Goal: Navigation & Orientation: Understand site structure

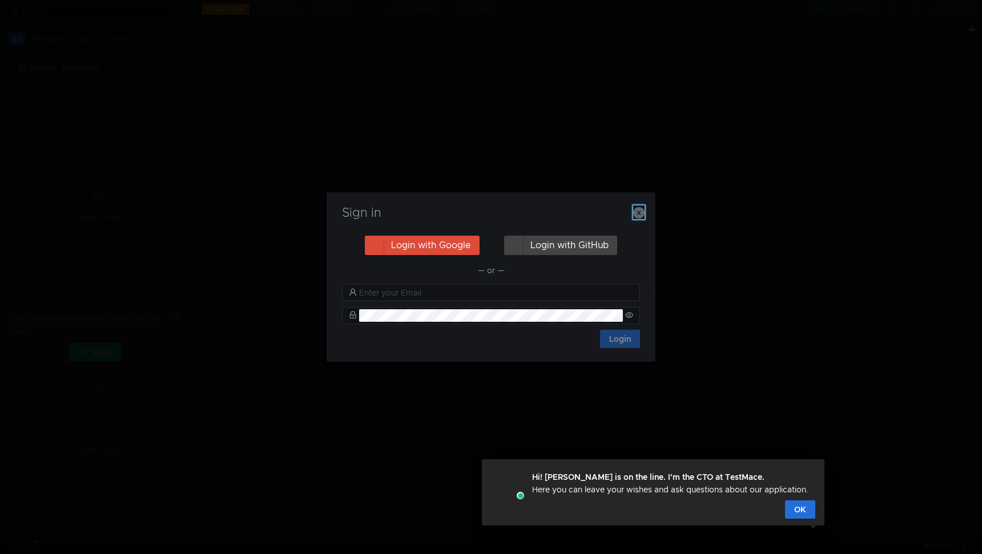
click at [640, 215] on icon "button" at bounding box center [638, 212] width 11 height 11
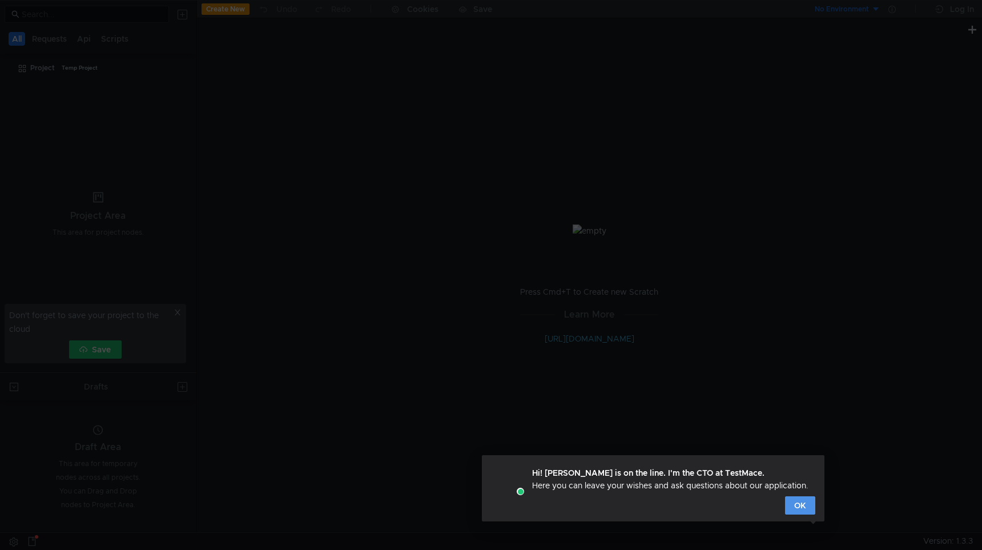
click at [793, 507] on button "OK" at bounding box center [800, 505] width 30 height 18
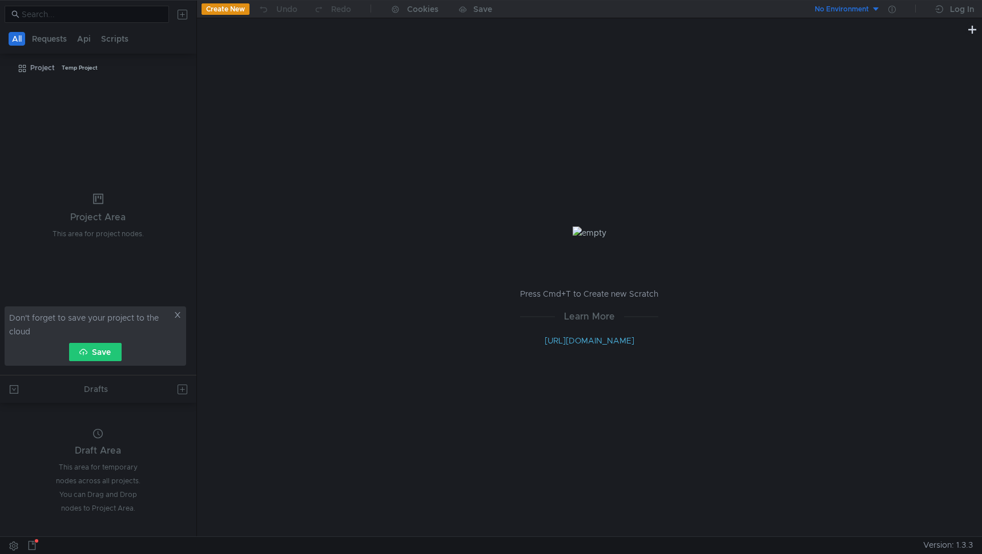
click at [176, 311] on icon at bounding box center [178, 315] width 8 height 8
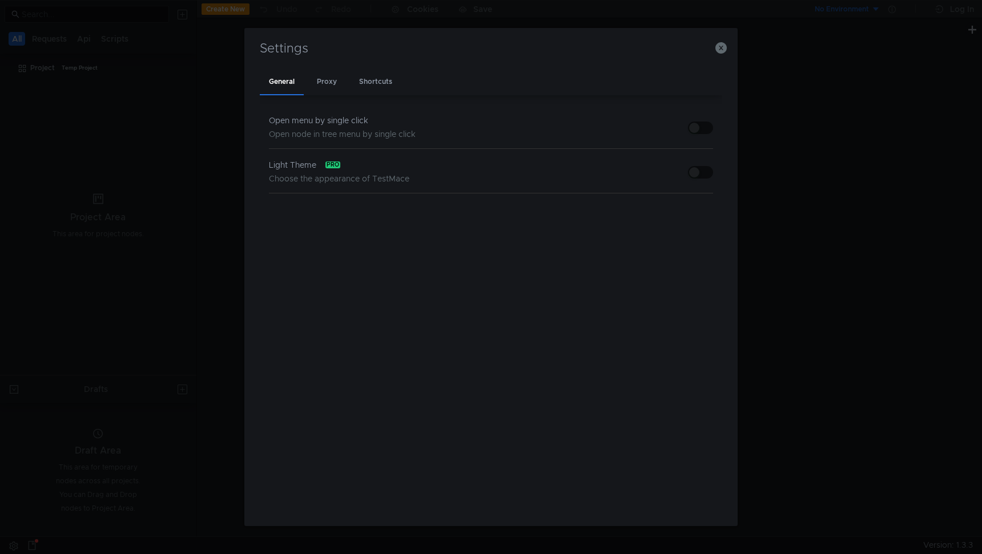
click at [357, 130] on span "Open node in tree menu by single click" at bounding box center [342, 134] width 147 height 10
click at [352, 178] on span "Choose the appearance of TestMace" at bounding box center [339, 179] width 140 height 10
click at [707, 173] on button "button" at bounding box center [700, 172] width 25 height 13
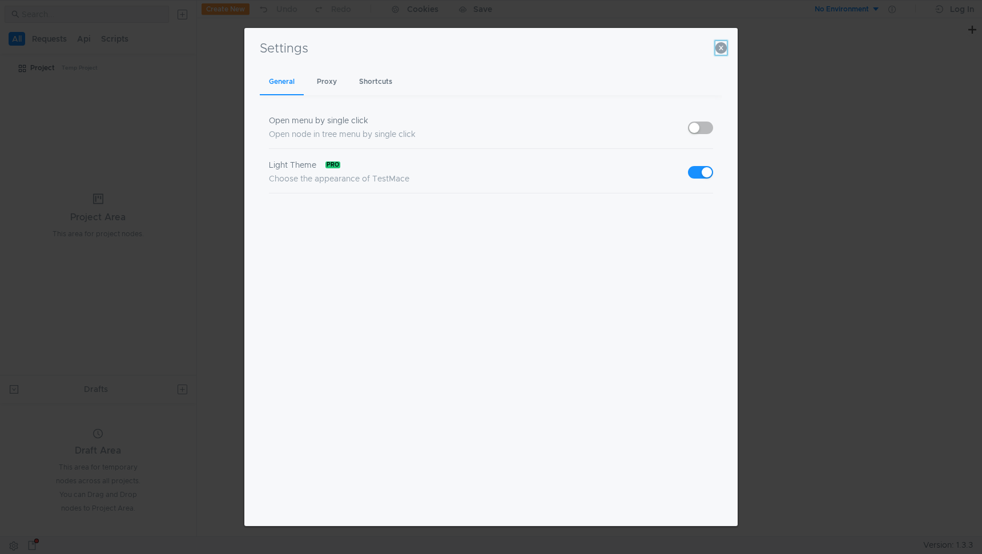
click at [720, 45] on icon "button" at bounding box center [720, 47] width 11 height 11
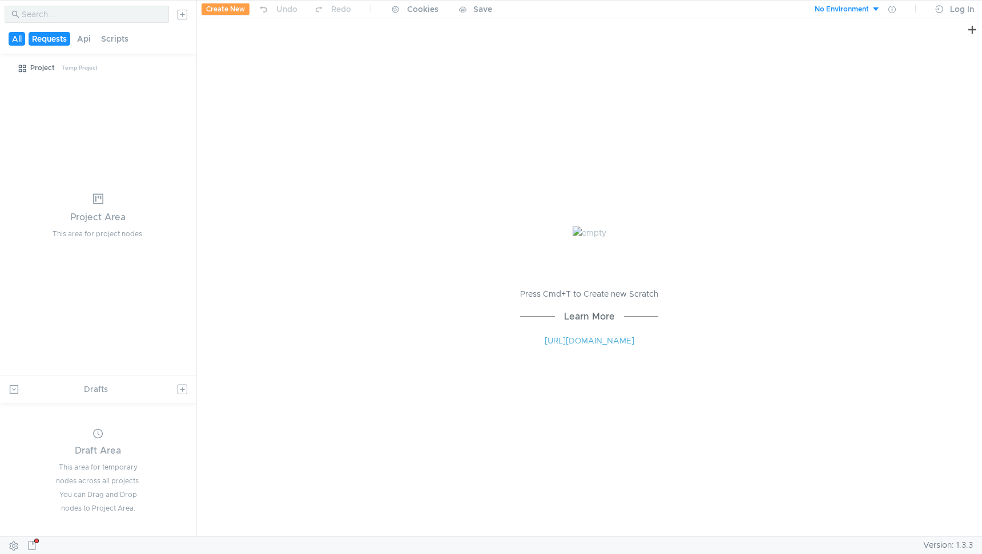
click at [58, 37] on button "Requests" at bounding box center [50, 39] width 42 height 14
click at [87, 35] on button "Api" at bounding box center [85, 39] width 21 height 14
click at [13, 38] on button "All" at bounding box center [18, 39] width 18 height 14
click at [842, 8] on div "No Environment" at bounding box center [841, 9] width 54 height 11
click at [842, 8] on div at bounding box center [491, 277] width 982 height 554
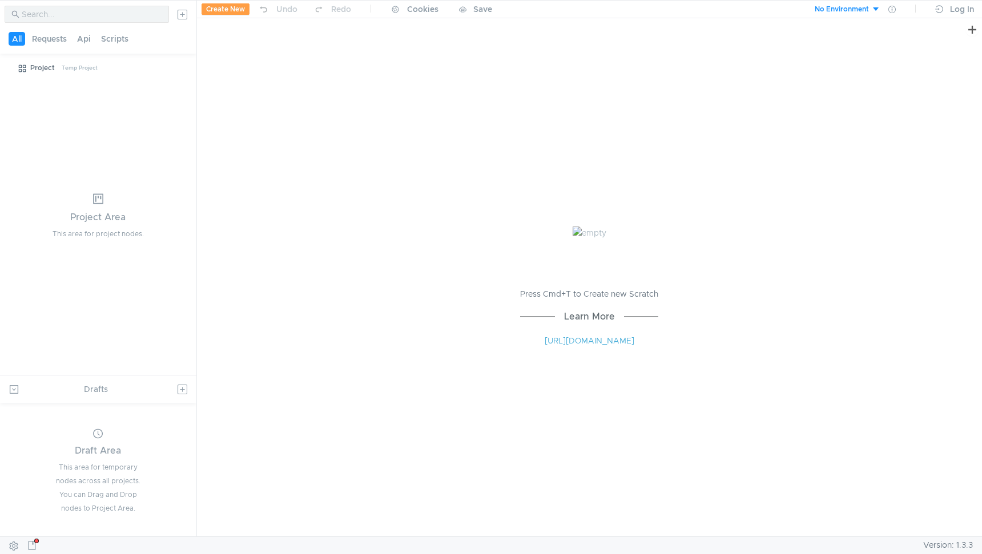
click at [642, 156] on div "Press Cmd+T to Create new Scratch Learn More [URL][DOMAIN_NAME]" at bounding box center [589, 287] width 785 height 500
